Goal: Information Seeking & Learning: Learn about a topic

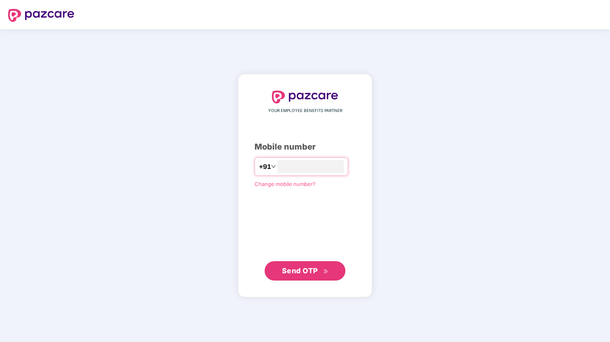
type input "**********"
click at [314, 272] on span "Send OTP" at bounding box center [300, 270] width 36 height 8
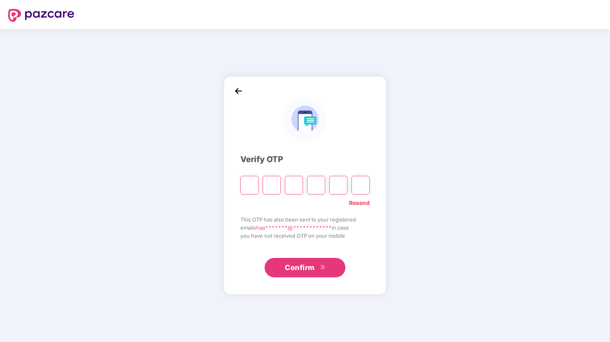
type input "*"
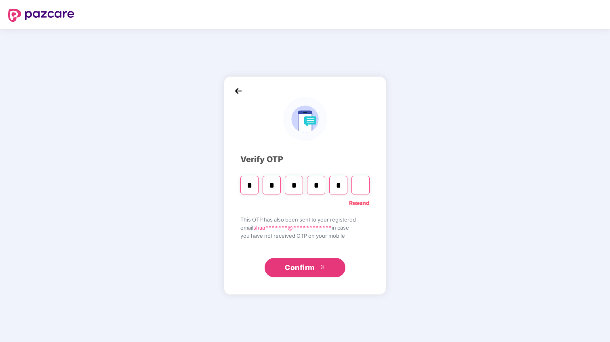
type input "*"
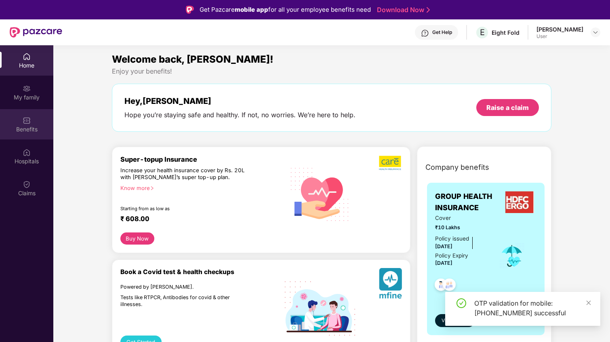
click at [25, 127] on div "Benefits" at bounding box center [26, 129] width 53 height 8
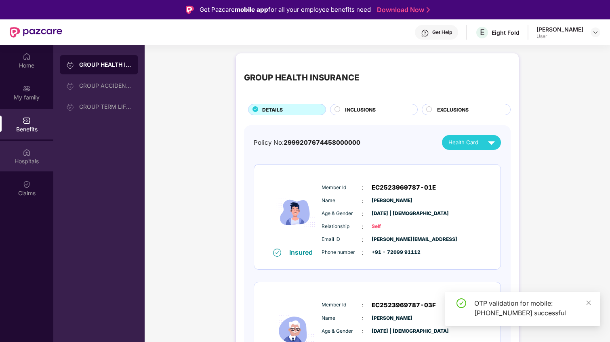
click at [33, 162] on div "Hospitals" at bounding box center [26, 161] width 53 height 8
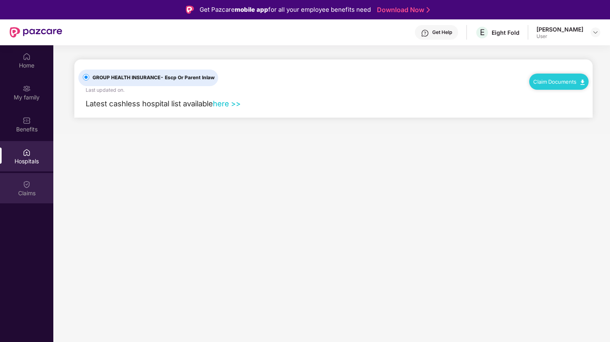
click at [28, 195] on div "Claims" at bounding box center [26, 193] width 53 height 8
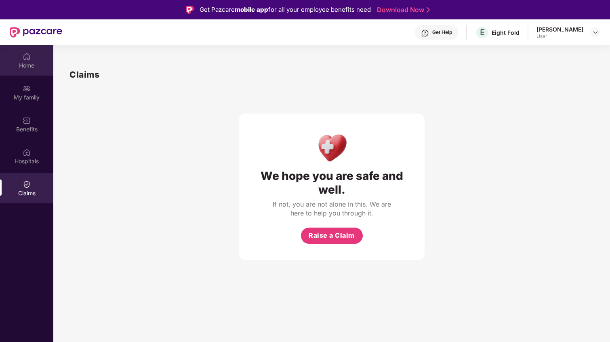
click at [19, 56] on div "Home" at bounding box center [26, 60] width 53 height 30
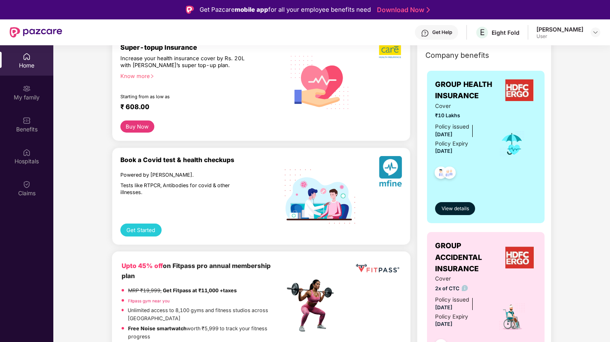
scroll to position [119, 0]
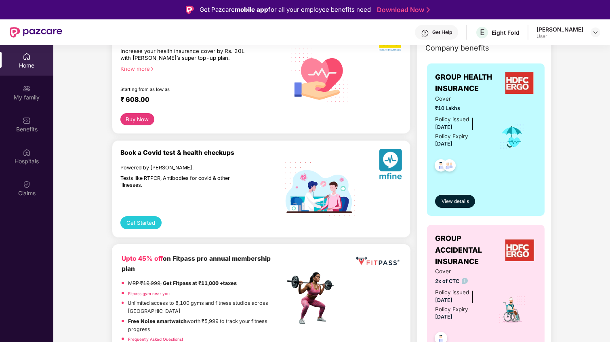
click at [148, 220] on button "Get Started" at bounding box center [140, 222] width 41 height 13
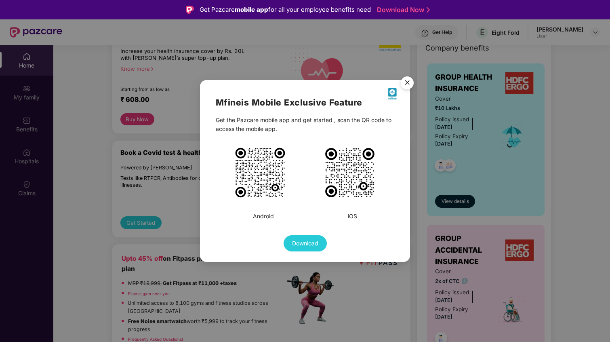
click at [411, 81] on img "Close" at bounding box center [407, 84] width 23 height 23
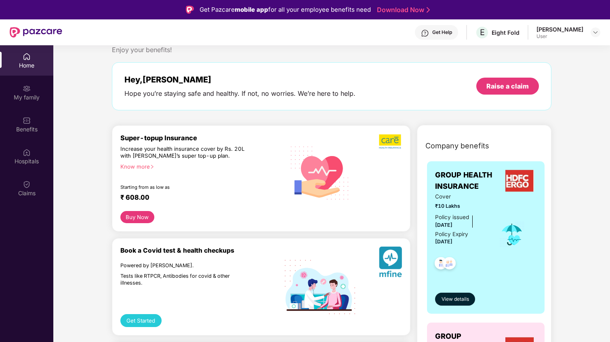
scroll to position [0, 0]
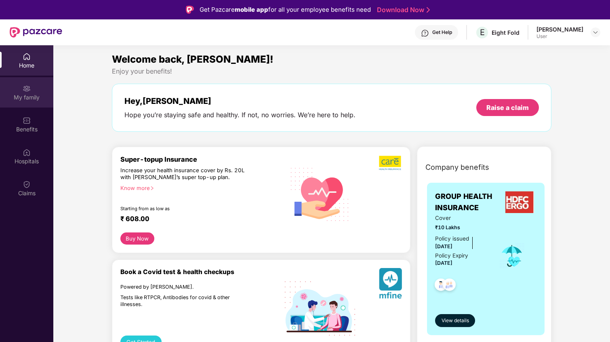
click at [34, 97] on div "My family" at bounding box center [26, 97] width 53 height 8
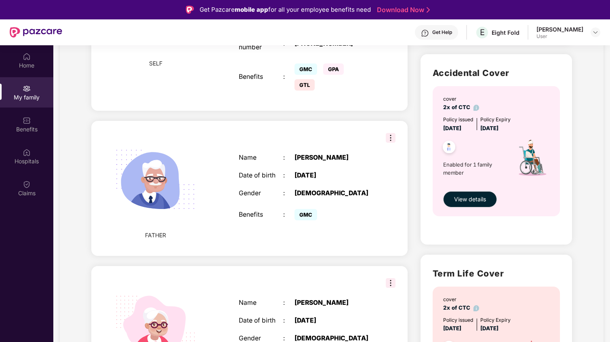
scroll to position [339, 0]
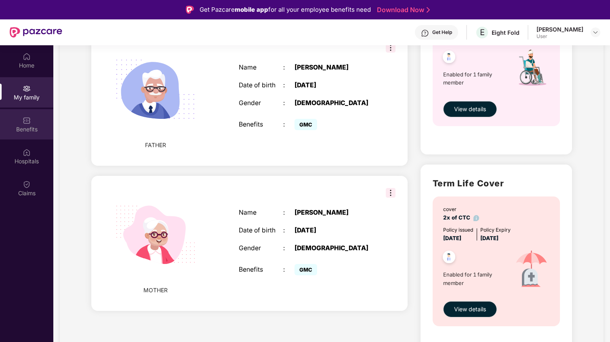
click at [21, 127] on div "Benefits" at bounding box center [26, 129] width 53 height 8
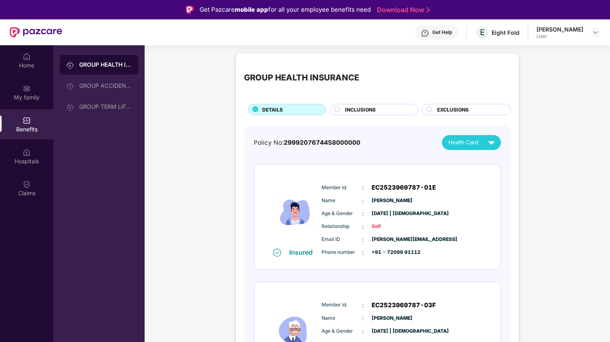
scroll to position [167, 0]
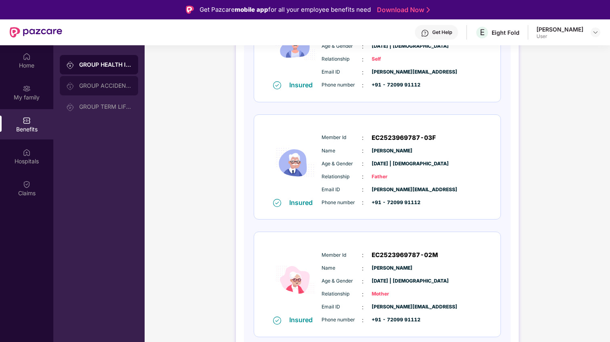
click at [107, 86] on div "GROUP ACCIDENTAL INSURANCE" at bounding box center [105, 85] width 53 height 6
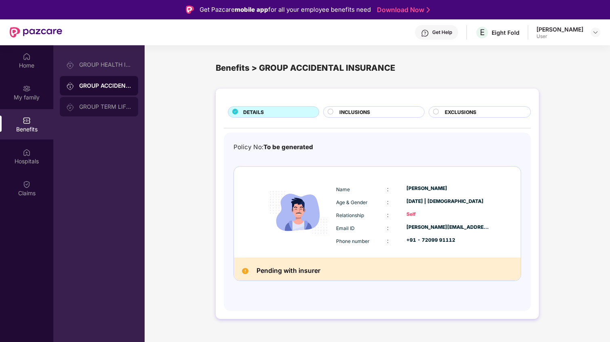
click at [109, 115] on div "GROUP TERM LIFE INSURANCE" at bounding box center [99, 106] width 78 height 19
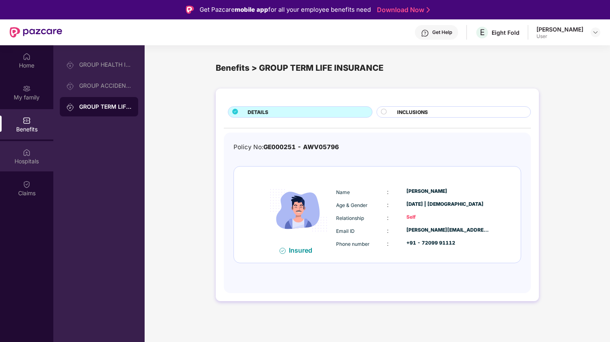
click at [34, 167] on div "Hospitals" at bounding box center [26, 156] width 53 height 30
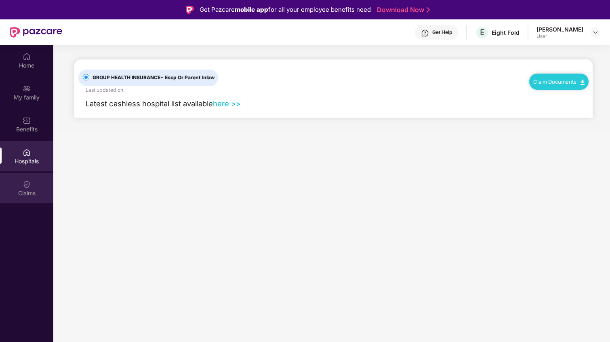
click at [34, 186] on div "Claims" at bounding box center [26, 188] width 53 height 30
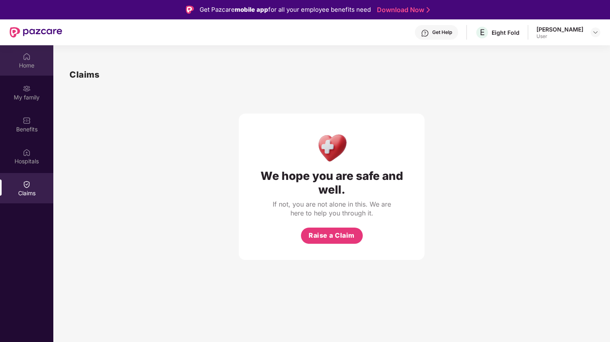
click at [34, 50] on div "Home" at bounding box center [26, 60] width 53 height 30
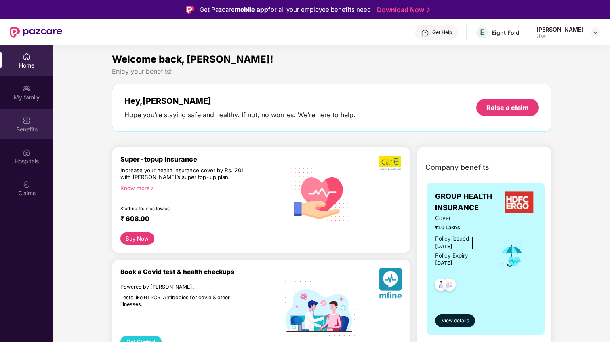
click at [31, 121] on div "Benefits" at bounding box center [26, 124] width 53 height 30
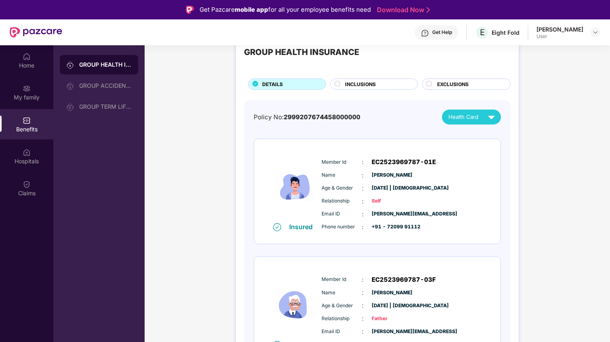
scroll to position [26, 0]
click at [365, 83] on span "INCLUSIONS" at bounding box center [360, 84] width 31 height 8
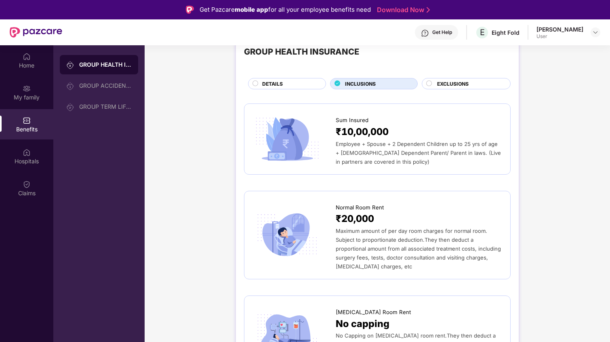
click at [453, 83] on span "EXCLUSIONS" at bounding box center [453, 84] width 32 height 8
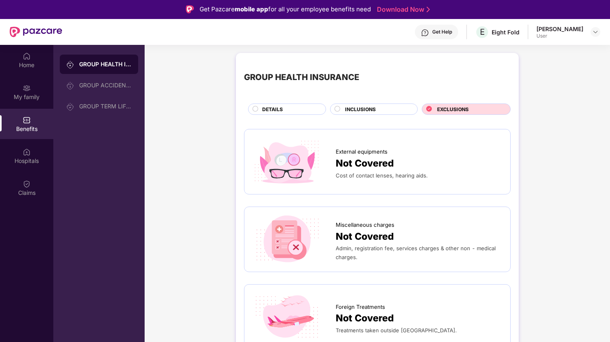
scroll to position [0, 0]
click at [380, 113] on div "INCLUSIONS" at bounding box center [377, 110] width 72 height 9
